Goal: Information Seeking & Learning: Learn about a topic

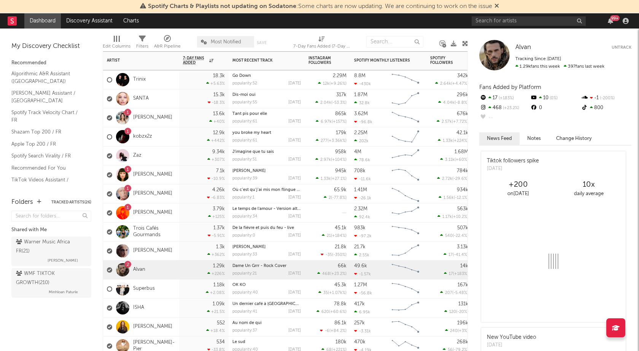
click at [149, 114] on div "1 [PERSON_NAME]" at bounding box center [139, 118] width 65 height 22
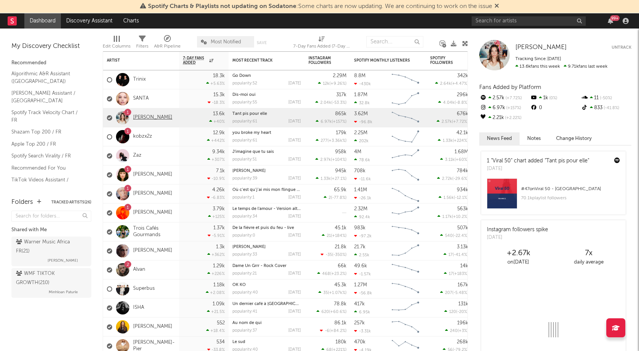
click at [150, 116] on link "[PERSON_NAME]" at bounding box center [152, 118] width 39 height 6
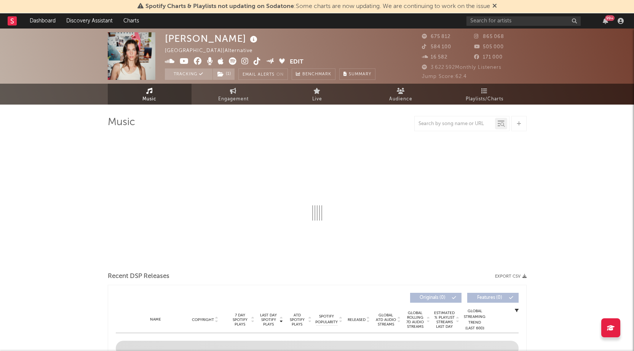
select select "6m"
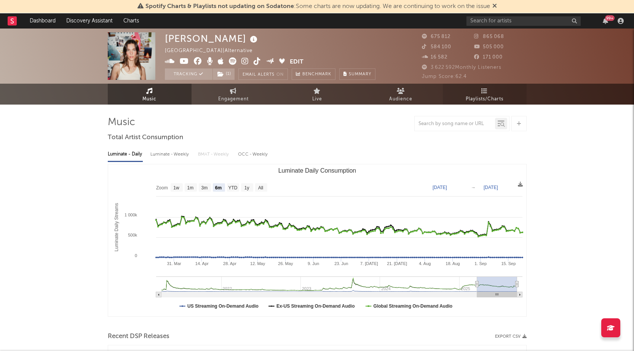
click at [484, 97] on span "Playlists/Charts" at bounding box center [485, 99] width 38 height 9
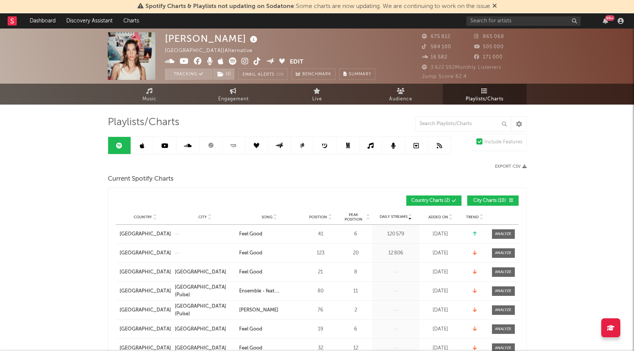
click at [146, 143] on link at bounding box center [142, 145] width 23 height 17
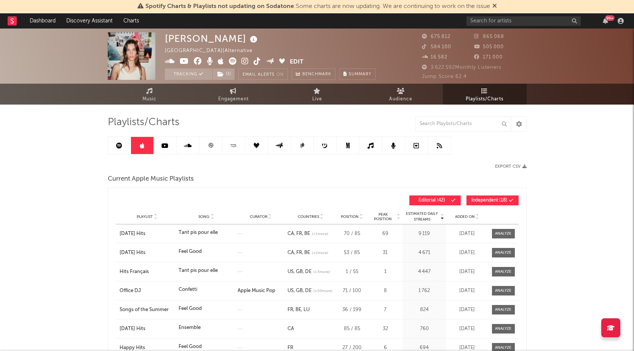
click at [215, 145] on link at bounding box center [210, 145] width 23 height 17
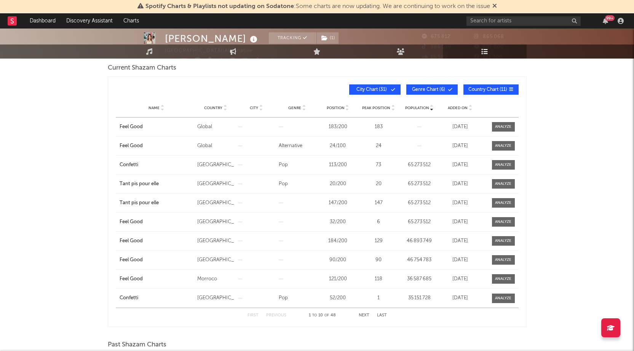
scroll to position [114, 0]
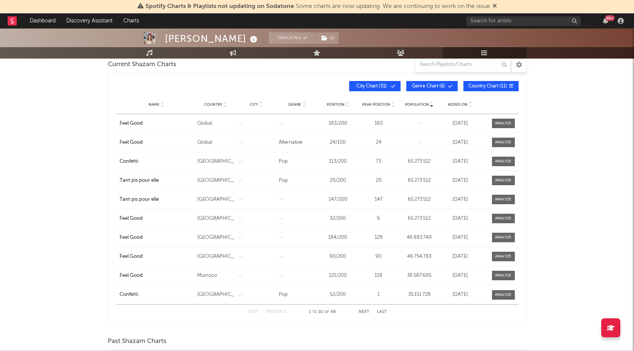
click at [457, 104] on span "Added On" at bounding box center [458, 104] width 20 height 5
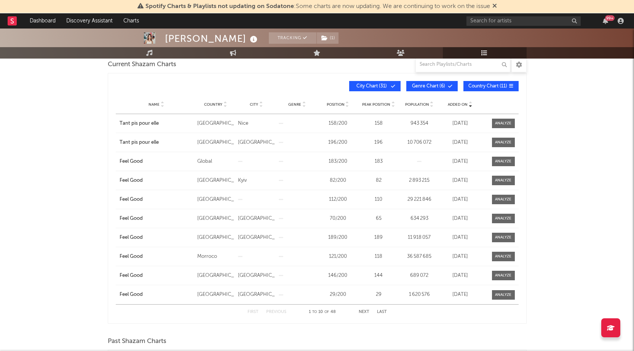
click at [361, 312] on button "Next" at bounding box center [364, 312] width 11 height 4
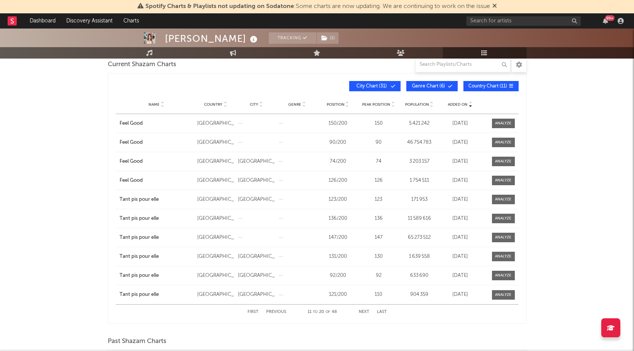
click at [362, 312] on button "Next" at bounding box center [364, 312] width 11 height 4
click at [273, 310] on button "Previous" at bounding box center [276, 312] width 20 height 4
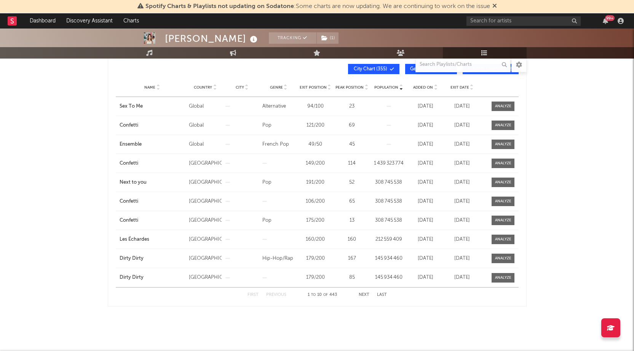
scroll to position [332, 0]
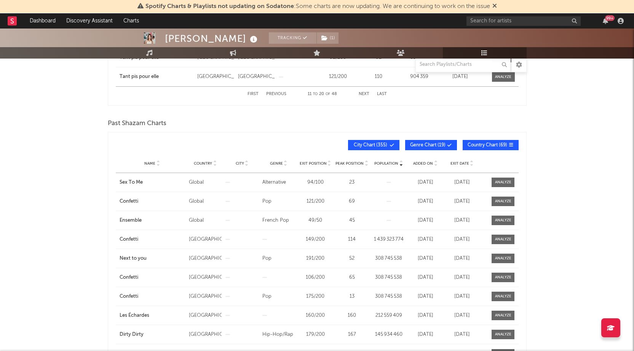
click at [425, 162] on span "Added On" at bounding box center [423, 163] width 20 height 5
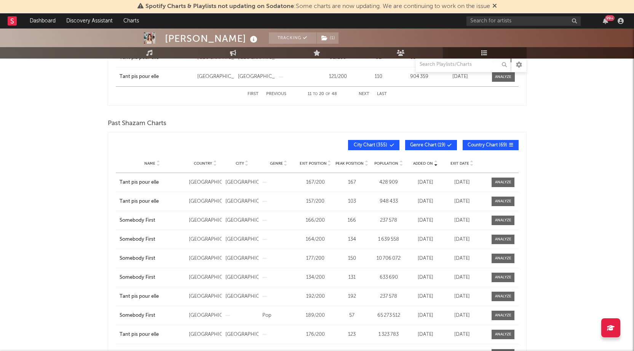
click at [425, 162] on span "Added On" at bounding box center [423, 163] width 20 height 5
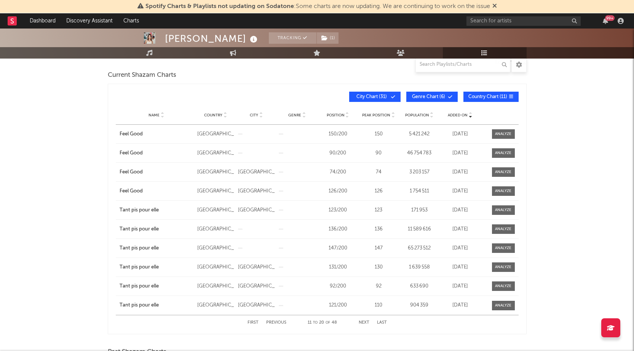
scroll to position [104, 0]
click at [268, 318] on div "First Previous 11 to 20 of 48 Next Last" at bounding box center [316, 322] width 139 height 15
click at [274, 321] on button "Previous" at bounding box center [276, 323] width 20 height 4
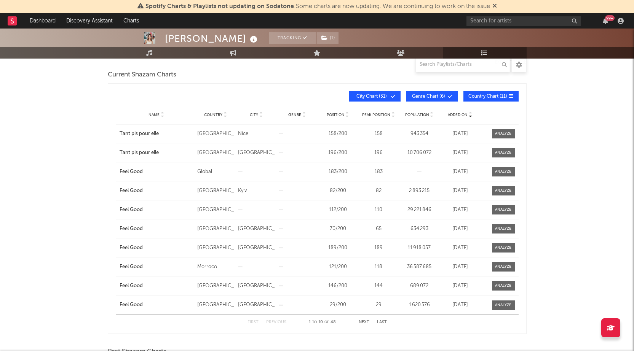
click at [360, 322] on button "Next" at bounding box center [364, 323] width 11 height 4
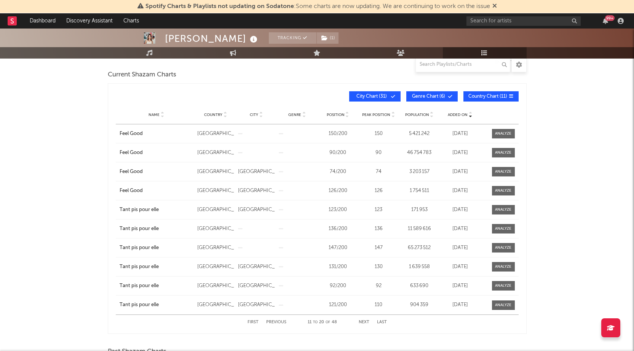
click at [279, 322] on button "Previous" at bounding box center [276, 323] width 20 height 4
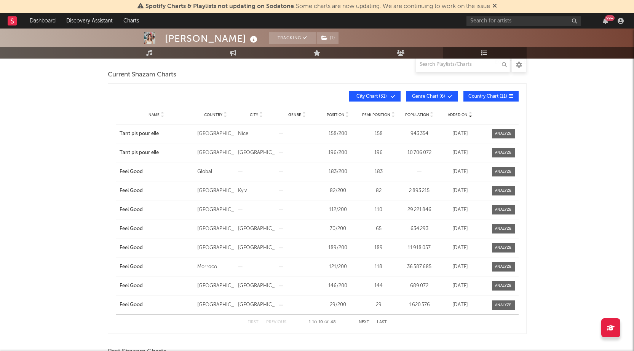
click at [363, 322] on button "Next" at bounding box center [364, 323] width 11 height 4
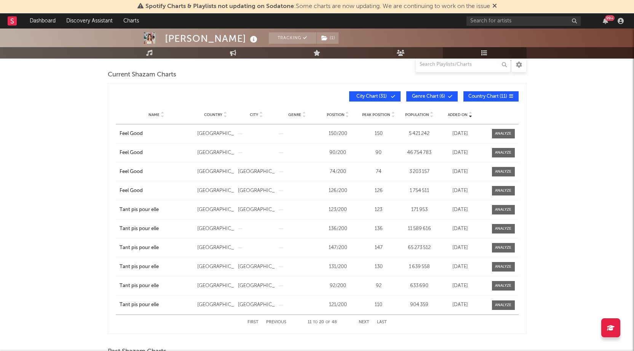
click at [363, 322] on button "Next" at bounding box center [364, 323] width 11 height 4
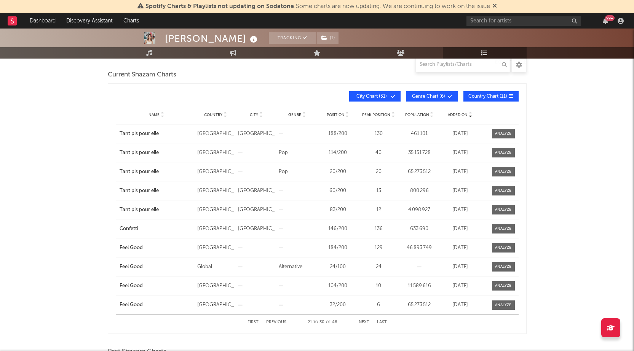
click at [362, 323] on button "Next" at bounding box center [364, 323] width 11 height 4
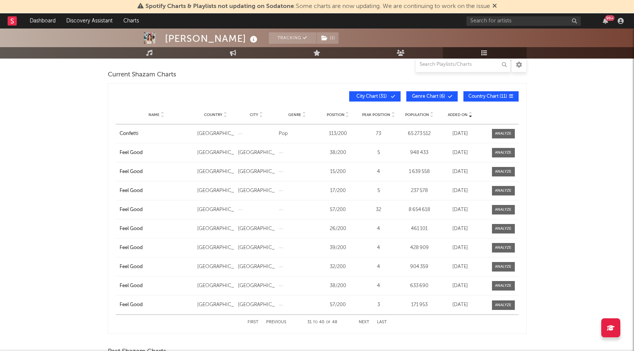
click at [275, 322] on button "Previous" at bounding box center [276, 323] width 20 height 4
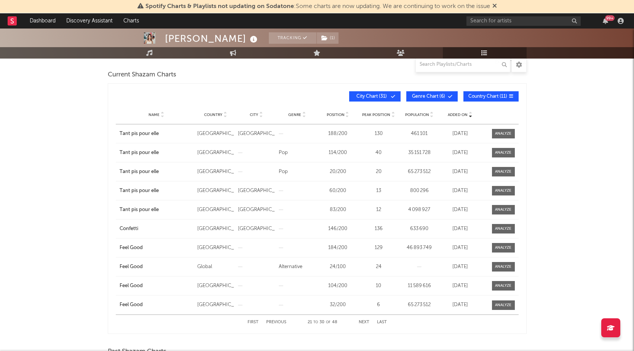
click at [366, 321] on button "Next" at bounding box center [364, 323] width 11 height 4
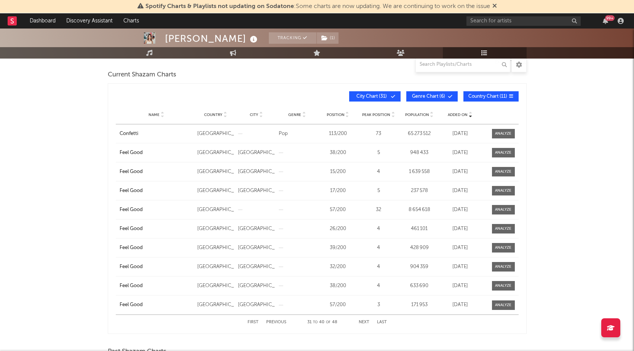
click at [278, 323] on button "Previous" at bounding box center [276, 323] width 20 height 4
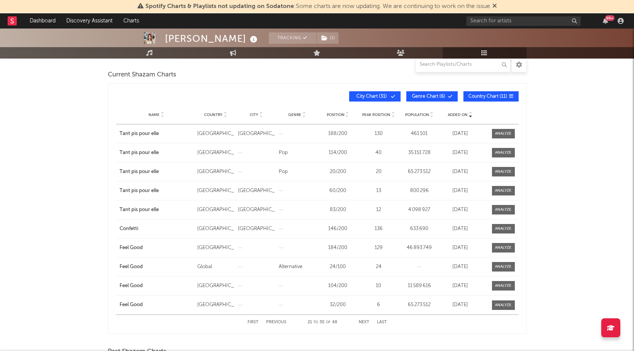
click at [278, 323] on button "Previous" at bounding box center [276, 323] width 20 height 4
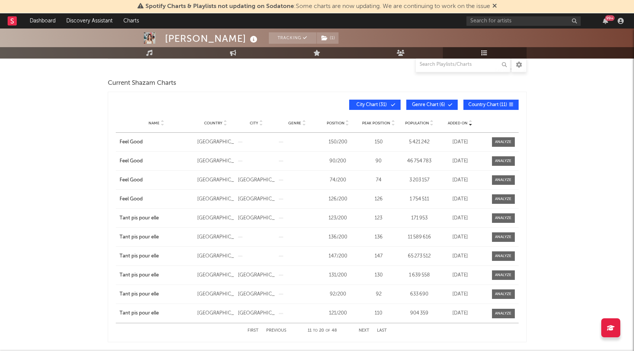
scroll to position [142, 0]
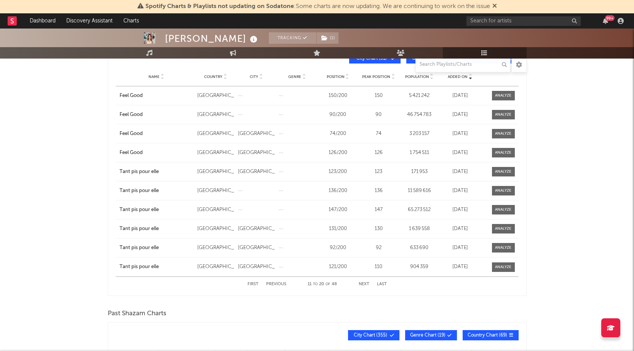
click at [285, 284] on button "Previous" at bounding box center [276, 284] width 20 height 4
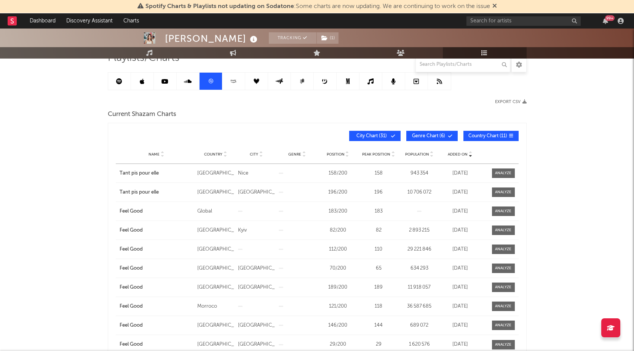
scroll to position [0, 0]
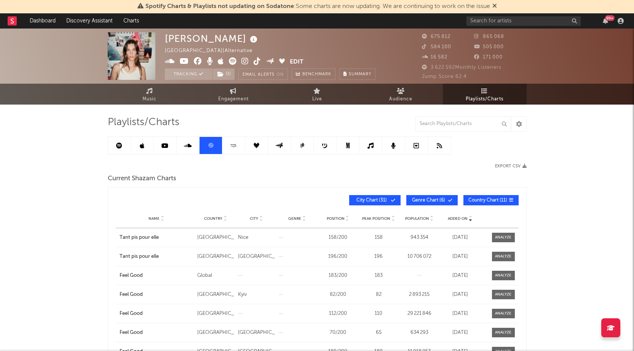
click at [146, 147] on link at bounding box center [142, 145] width 23 height 17
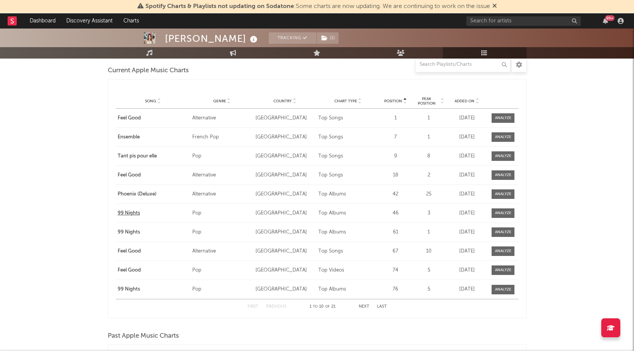
scroll to position [1028, 0]
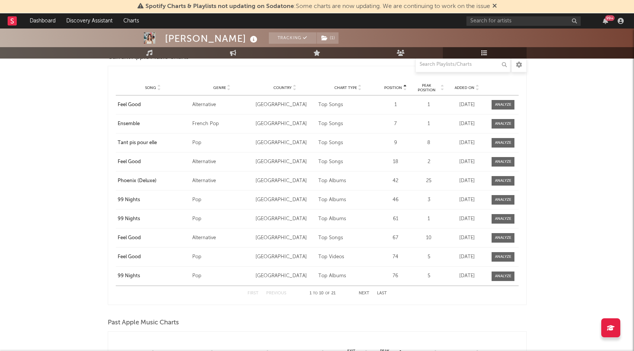
click at [464, 88] on span "Added On" at bounding box center [464, 88] width 20 height 5
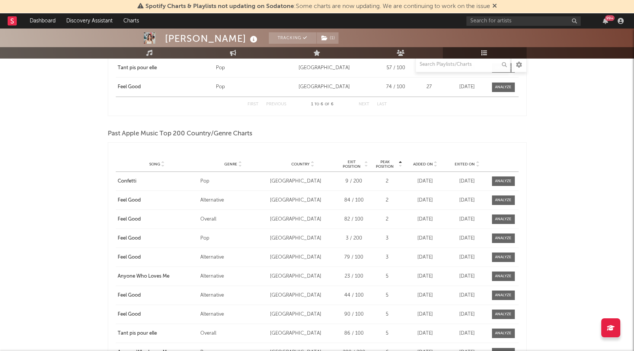
scroll to position [1748, 0]
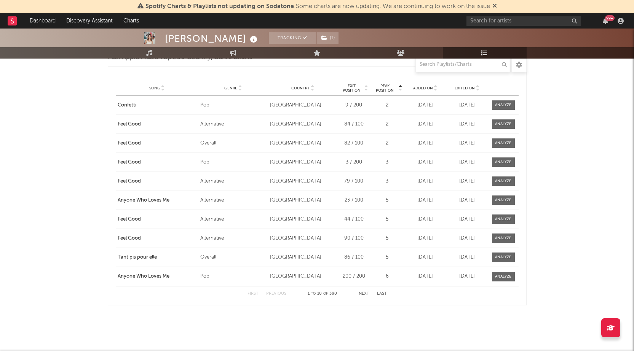
click at [365, 289] on div "First Previous 1 to 10 of 380 Next Last" at bounding box center [316, 294] width 139 height 15
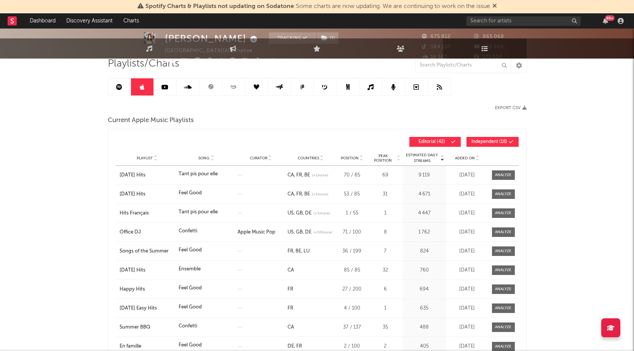
scroll to position [0, 0]
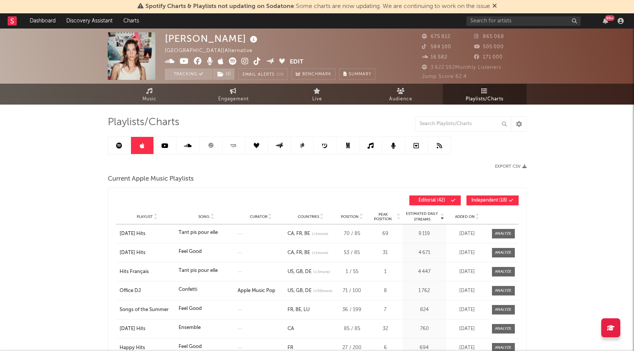
click at [113, 146] on link at bounding box center [119, 145] width 23 height 17
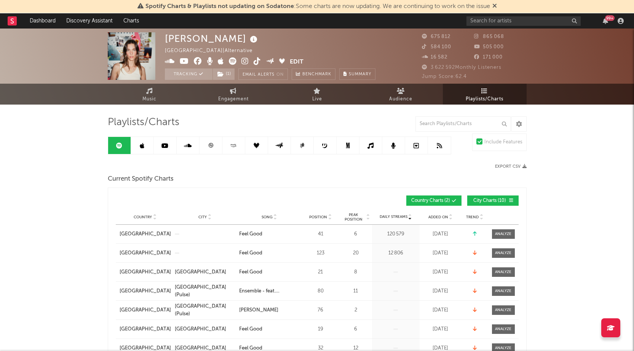
click at [220, 148] on link at bounding box center [210, 145] width 23 height 17
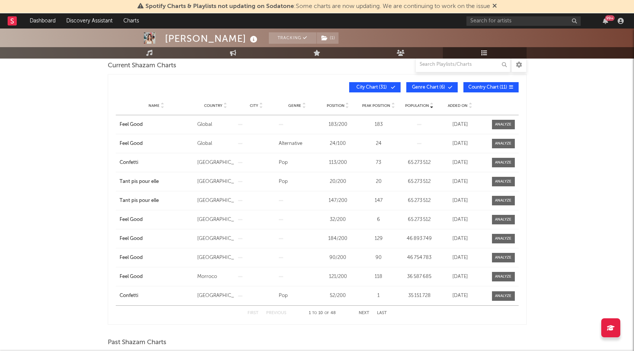
scroll to position [76, 0]
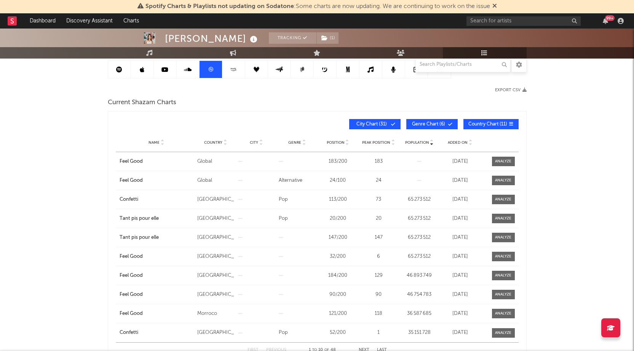
click at [454, 141] on span "Added On" at bounding box center [458, 142] width 20 height 5
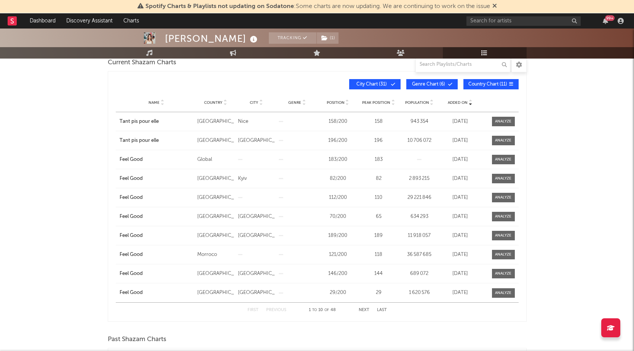
scroll to position [152, 0]
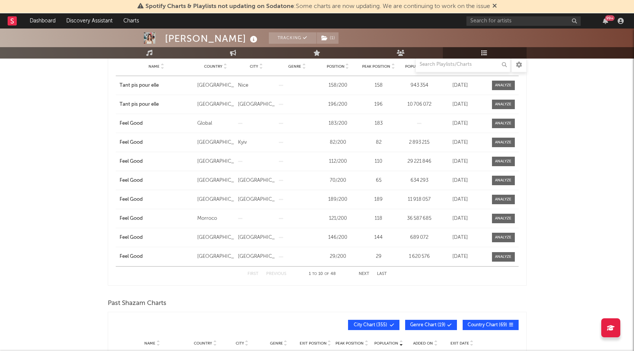
click at [362, 272] on button "Next" at bounding box center [364, 274] width 11 height 4
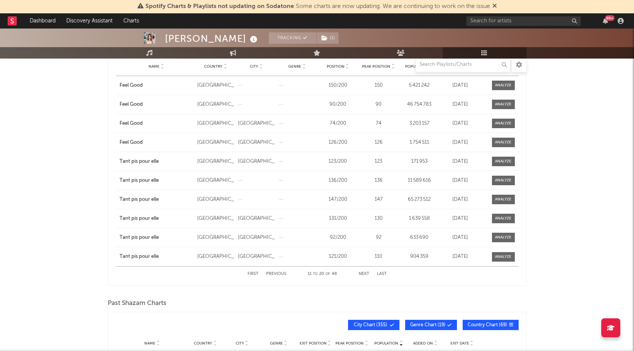
scroll to position [0, 0]
